Goal: Information Seeking & Learning: Understand process/instructions

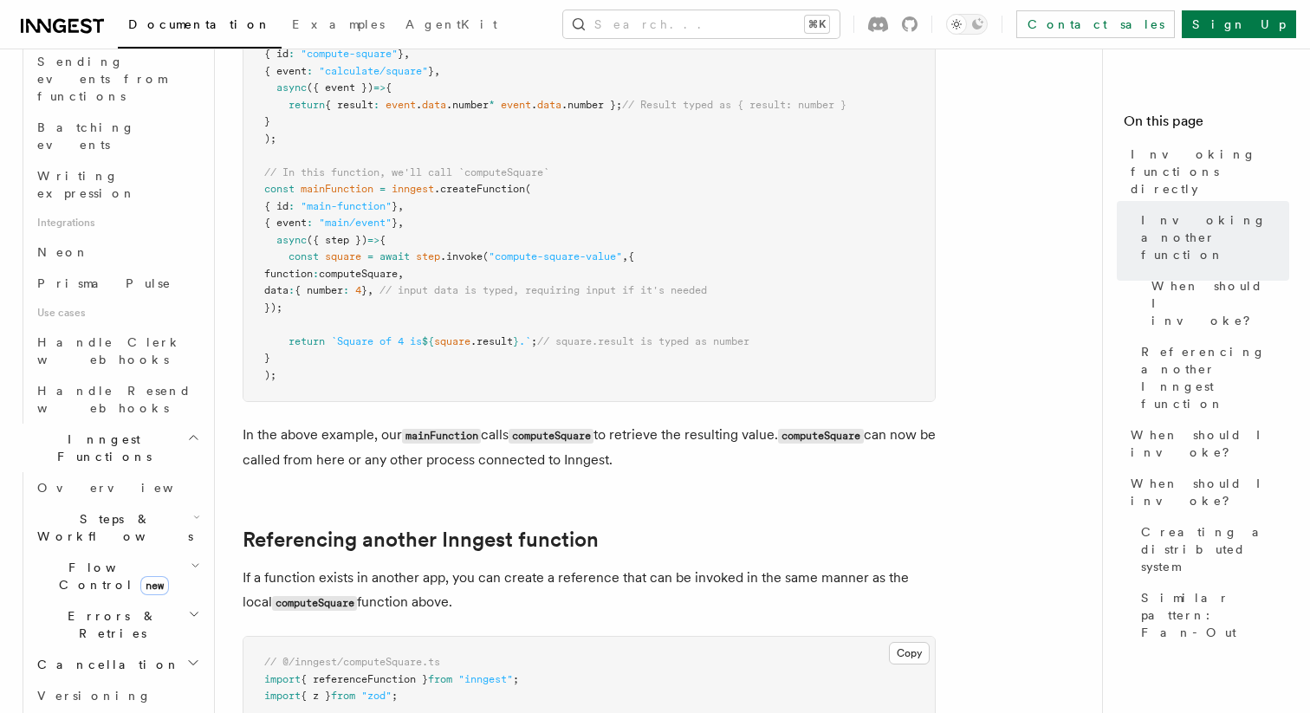
scroll to position [982, 0]
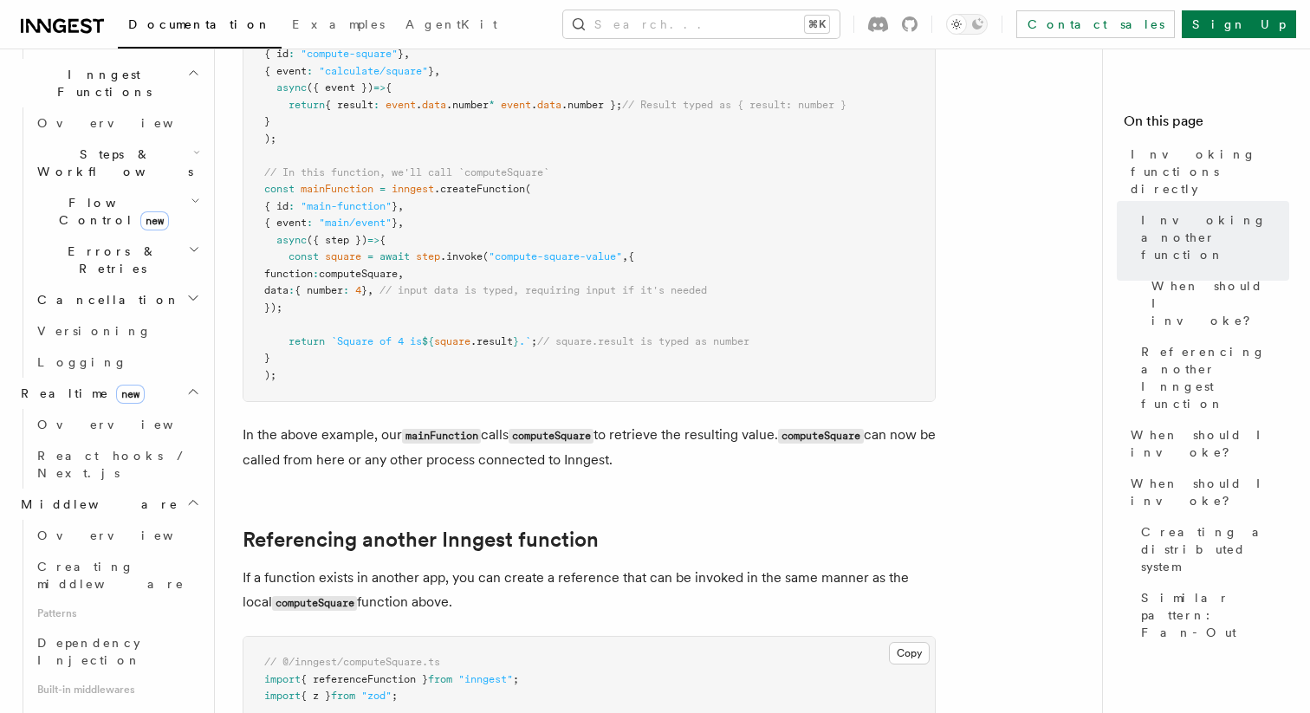
scroll to position [1407, 0]
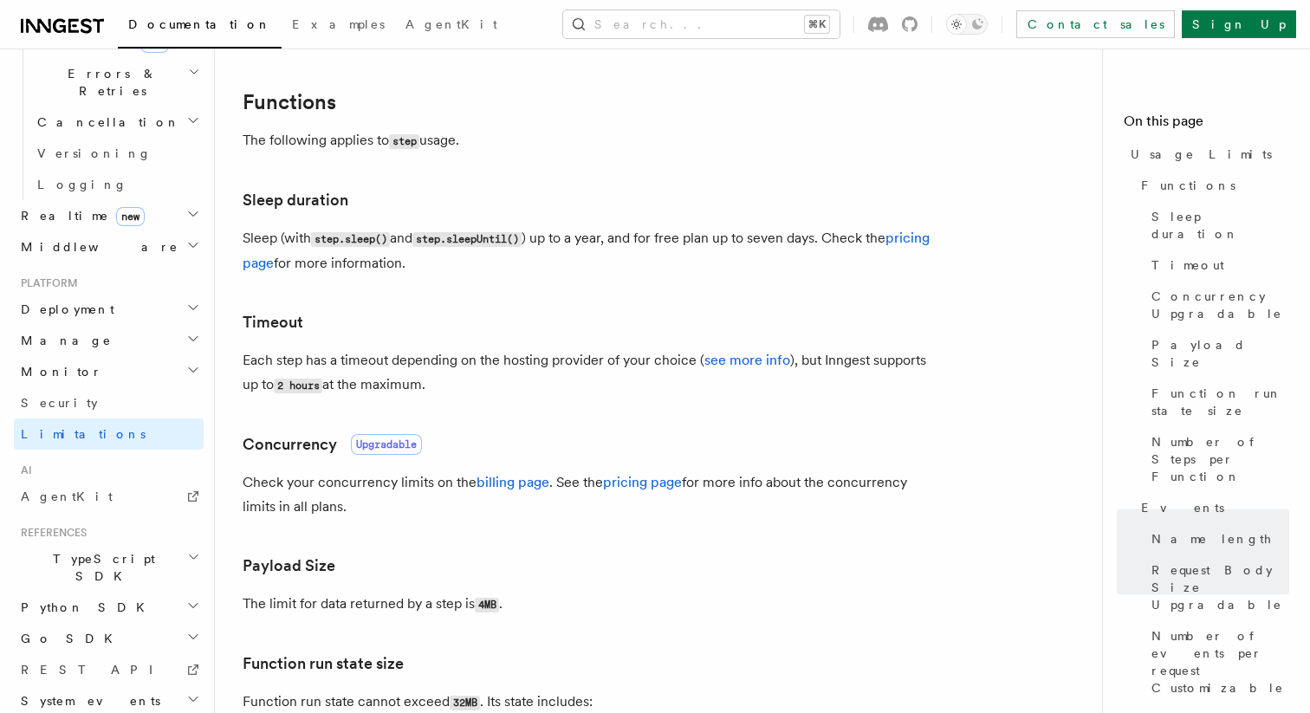
scroll to position [72, 0]
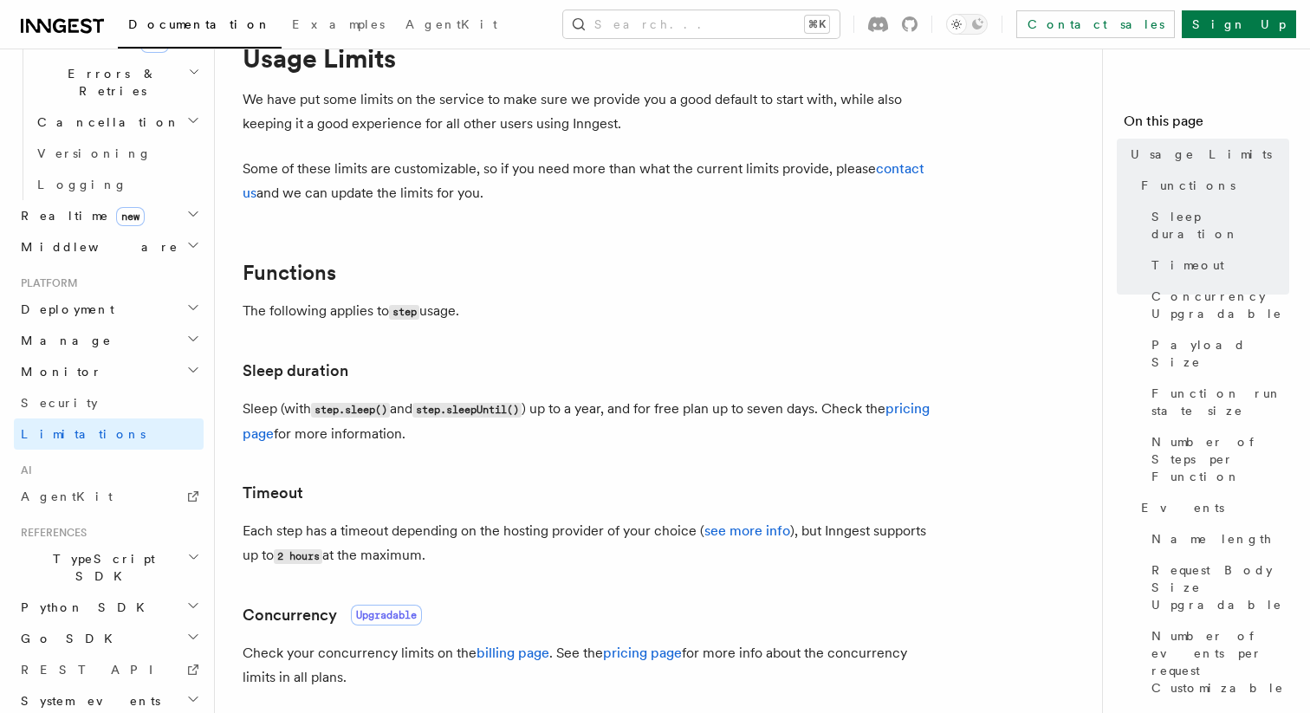
click at [69, 356] on h2 "Monitor" at bounding box center [109, 371] width 190 height 31
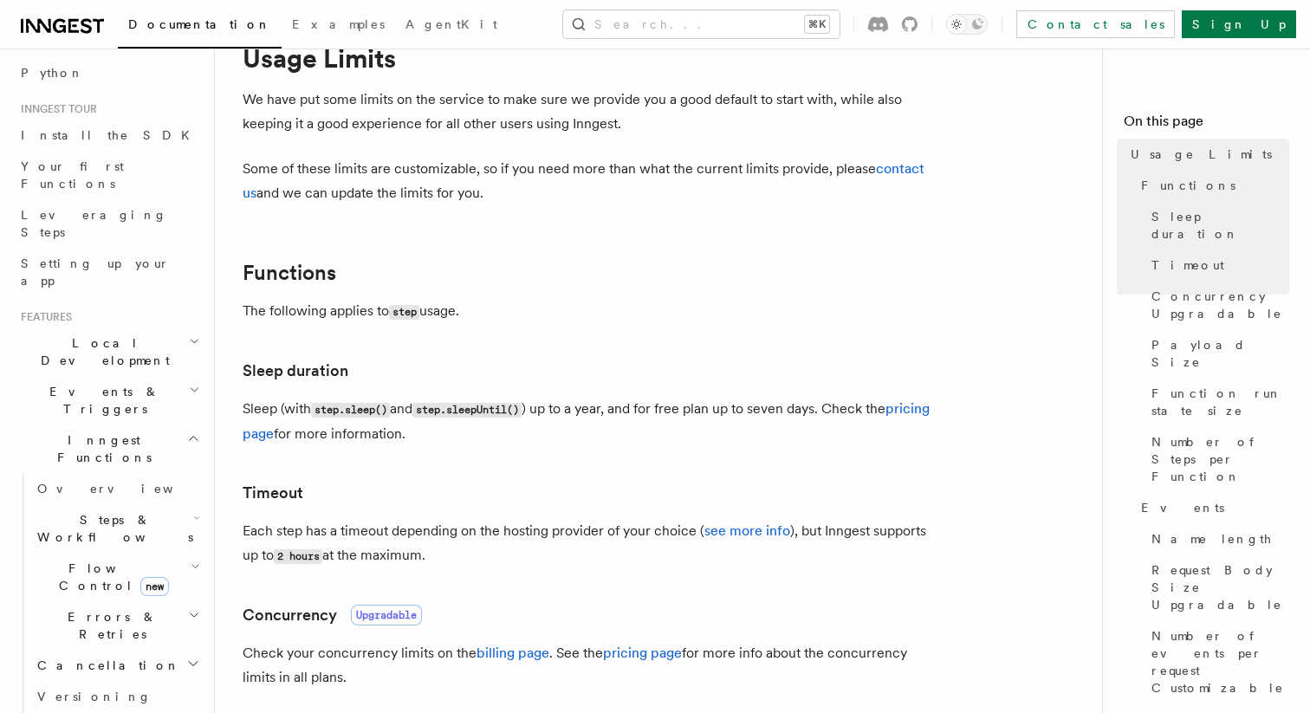
scroll to position [0, 0]
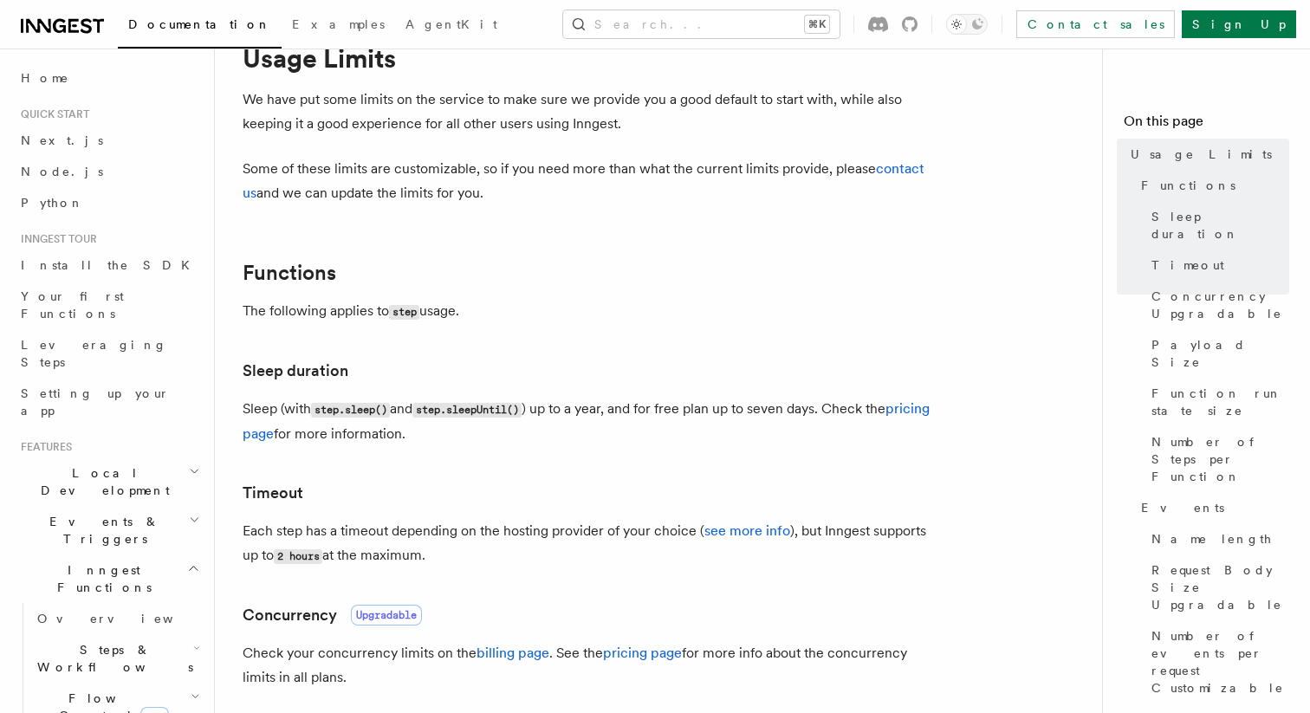
click at [94, 561] on span "Inngest Functions" at bounding box center [100, 578] width 173 height 35
click at [88, 612] on span "Overview" at bounding box center [126, 619] width 178 height 14
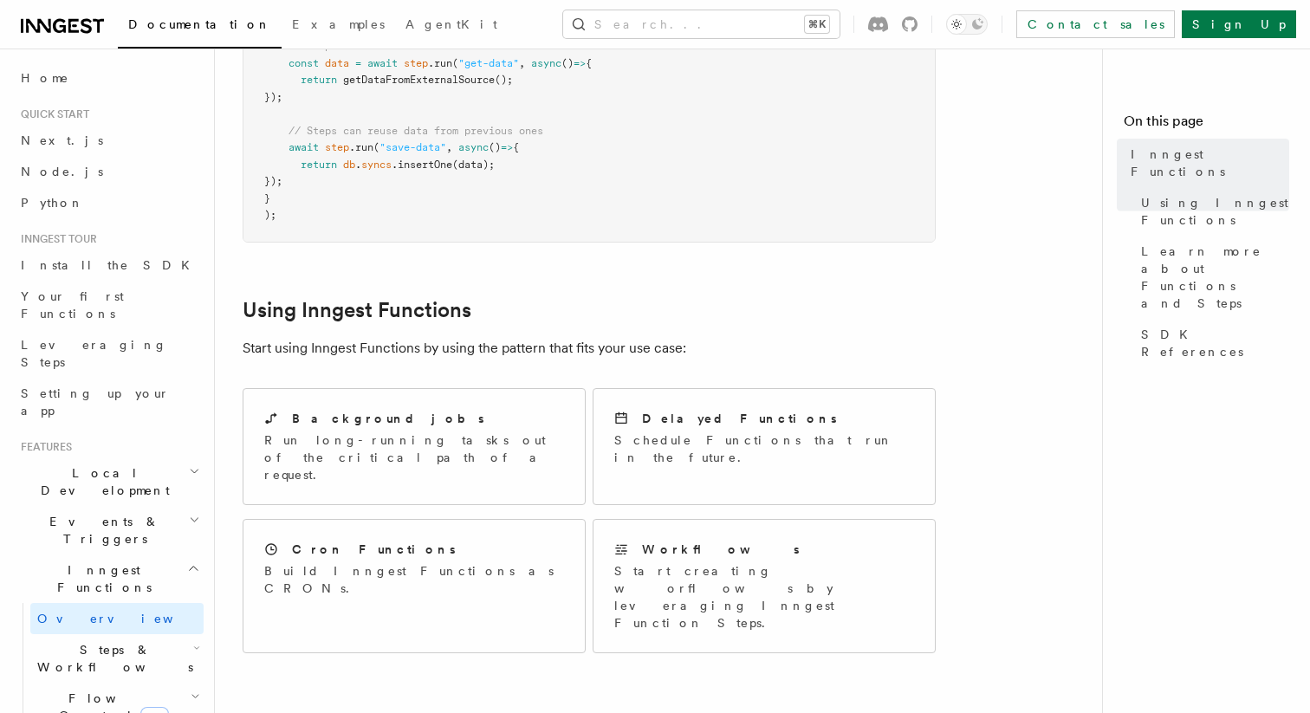
scroll to position [759, 0]
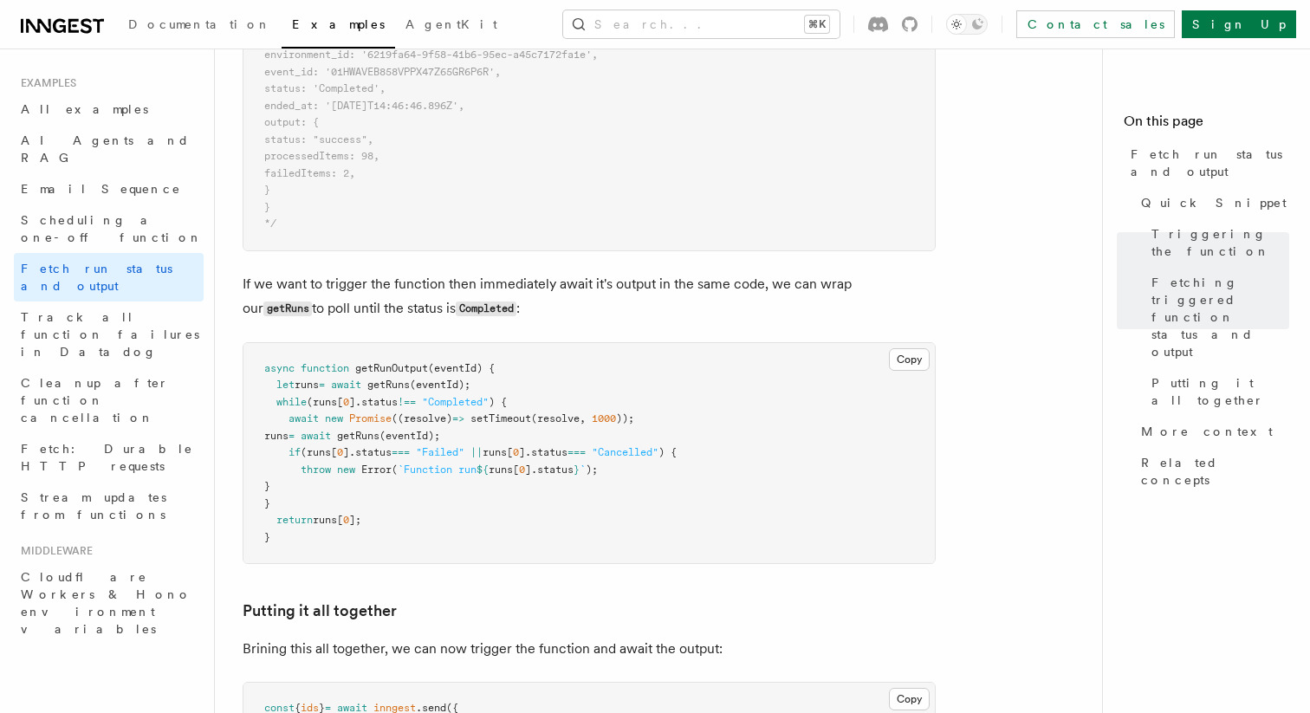
scroll to position [1722, 0]
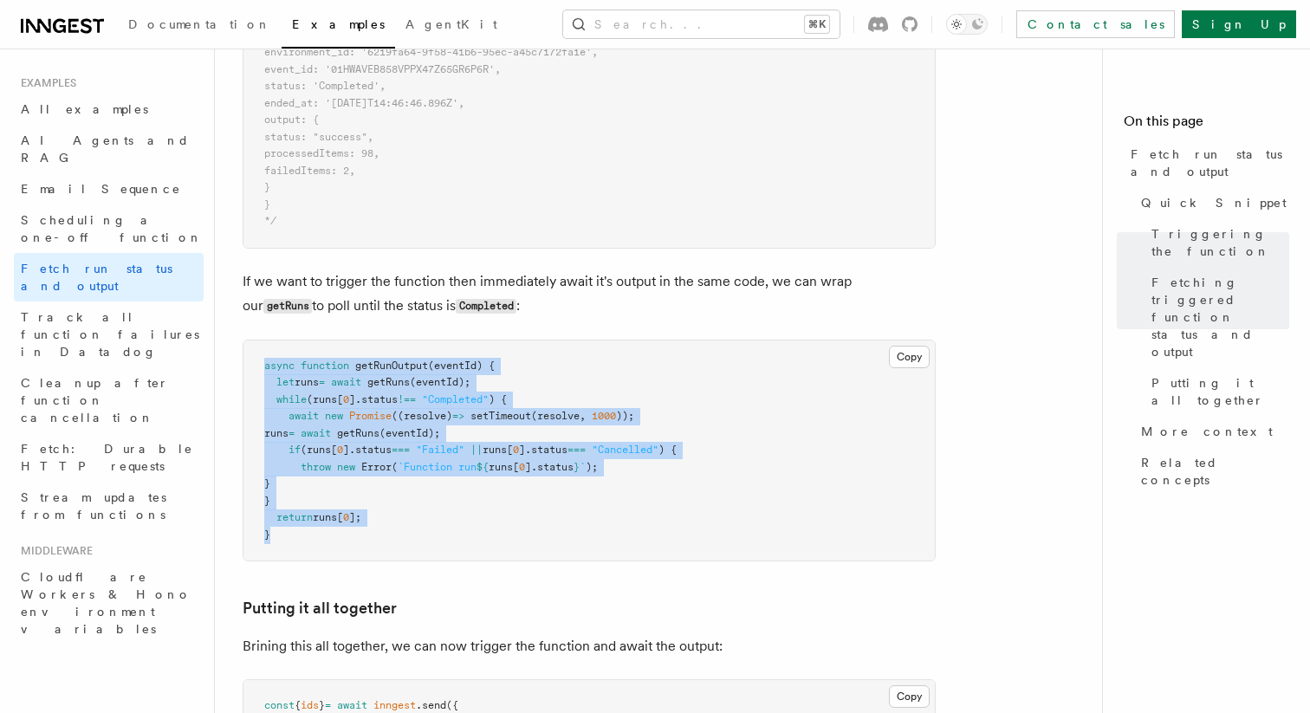
drag, startPoint x: 250, startPoint y: 360, endPoint x: 444, endPoint y: 543, distance: 266.6
click at [444, 543] on pre "async function getRunOutput (eventId) { let runs = await getRuns (eventId); whi…" at bounding box center [588, 451] width 691 height 221
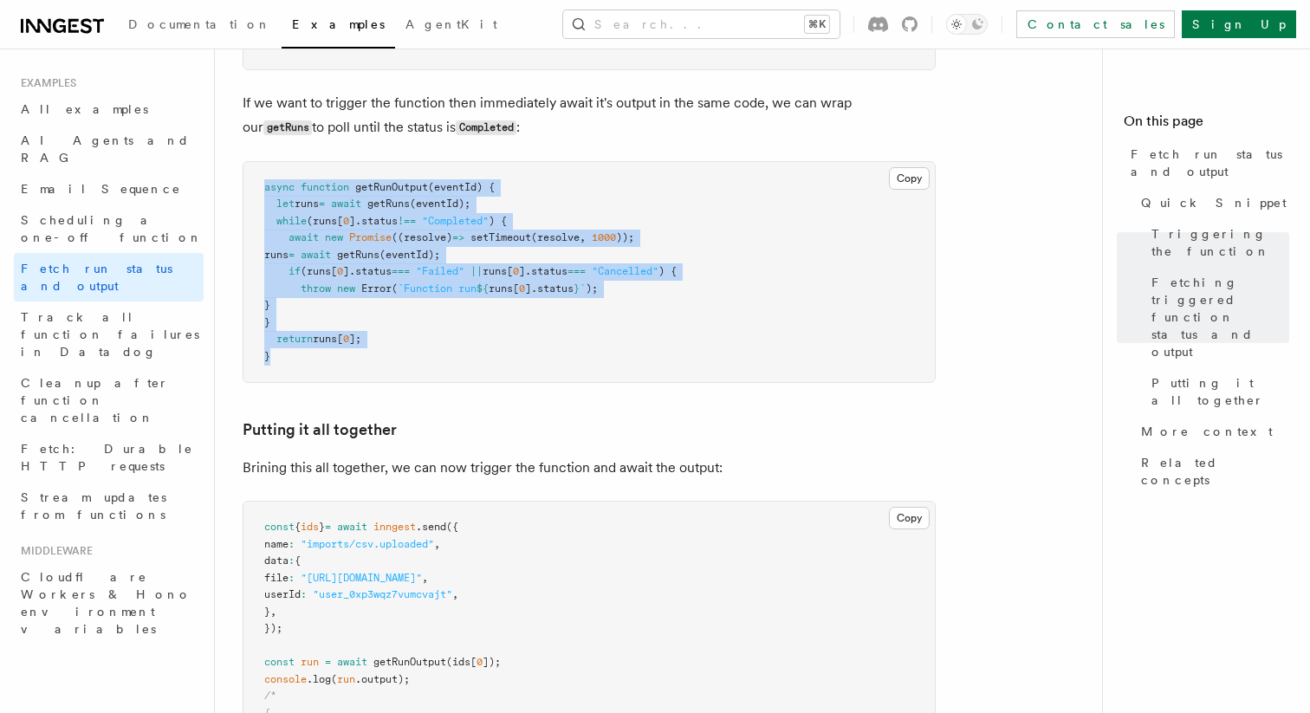
scroll to position [1887, 0]
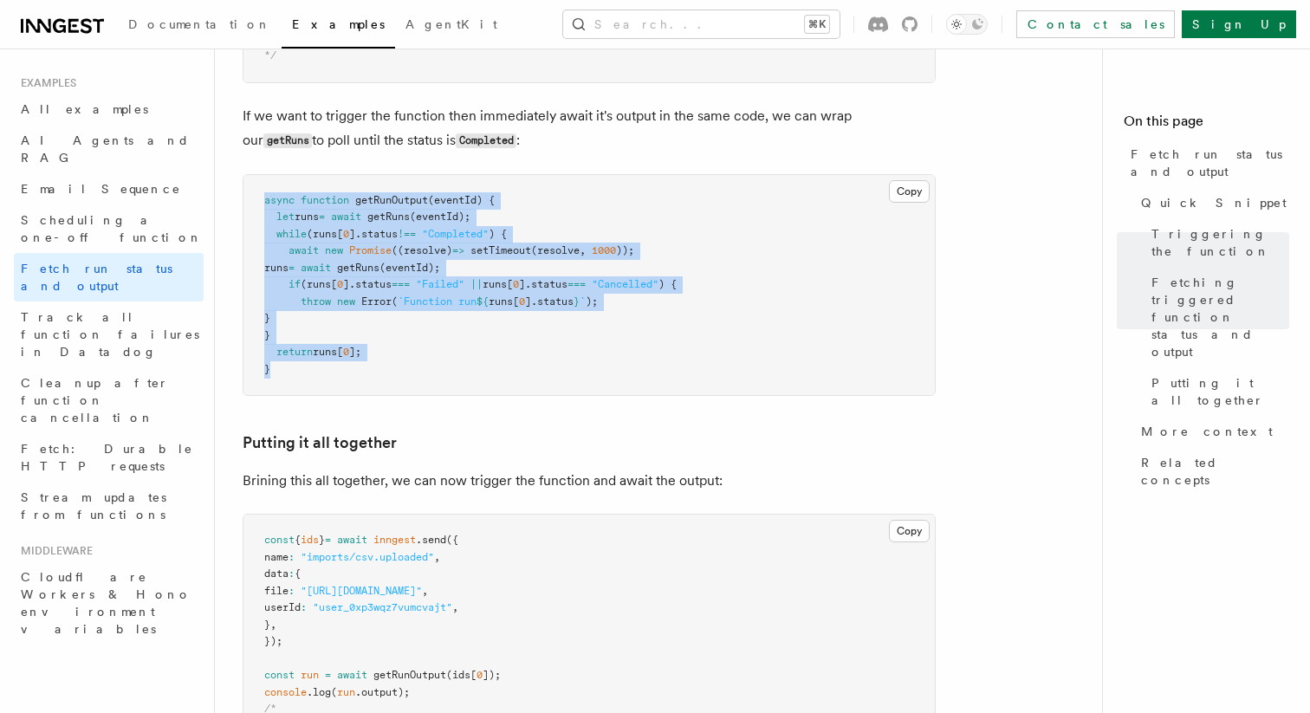
copy code "async function getRunOutput (eventId) { let runs = await getRuns (eventId); whi…"
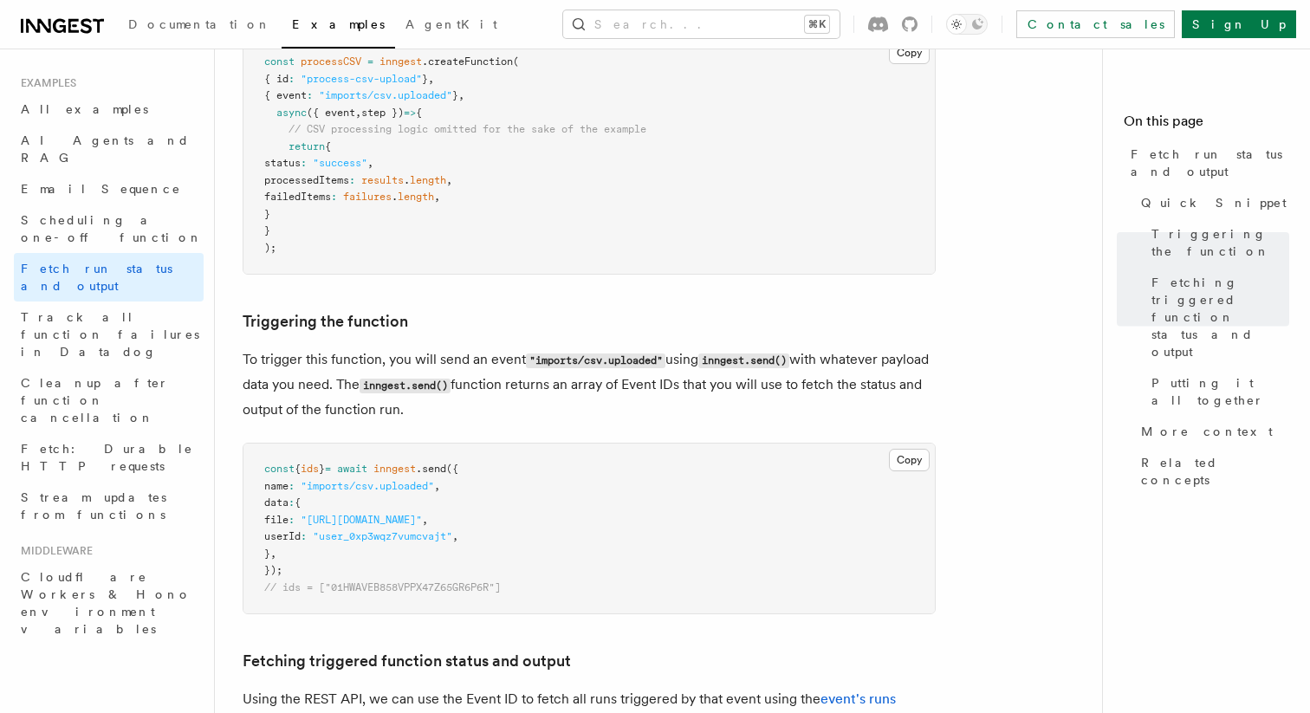
scroll to position [0, 0]
